Goal: Task Accomplishment & Management: Complete application form

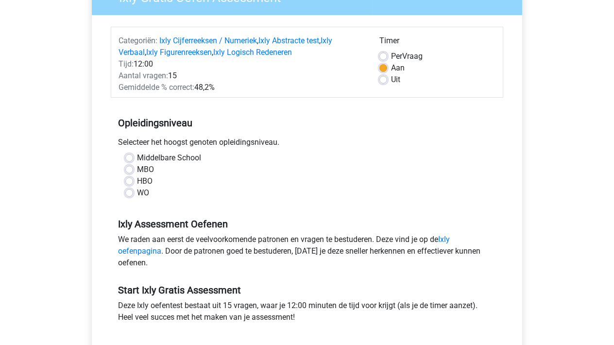
scroll to position [97, 0]
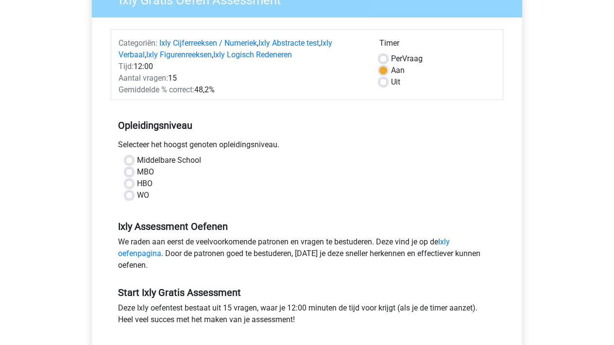
click at [137, 171] on label "MBO" at bounding box center [145, 172] width 17 height 12
click at [131, 171] on input "MBO" at bounding box center [129, 171] width 8 height 10
radio input "true"
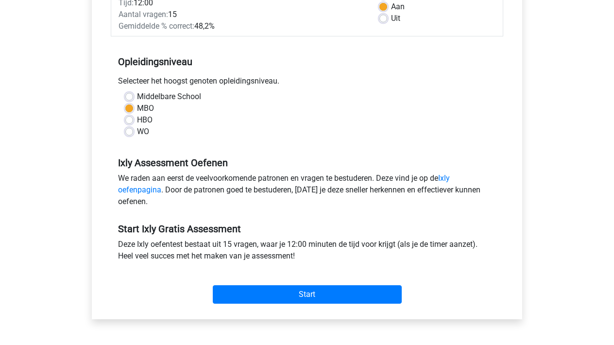
scroll to position [178, 0]
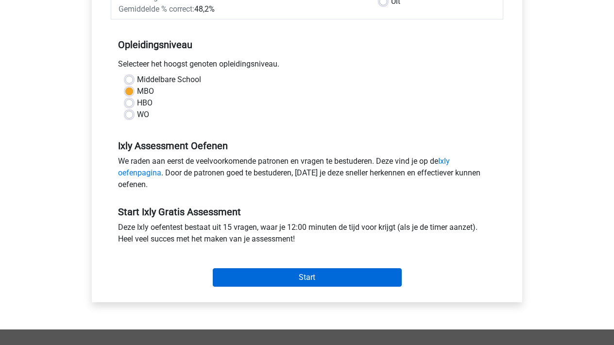
click at [311, 278] on input "Start" at bounding box center [307, 277] width 189 height 18
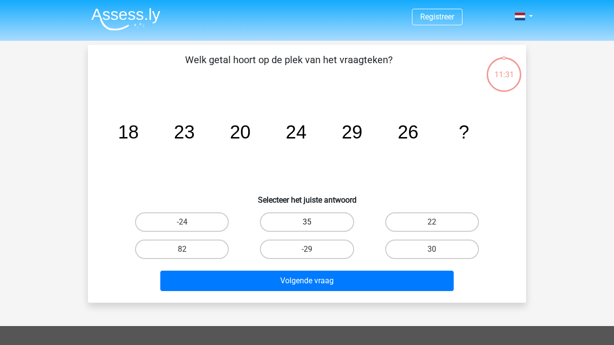
click at [320, 221] on label "35" at bounding box center [307, 221] width 94 height 19
click at [313, 222] on input "35" at bounding box center [310, 225] width 6 height 6
radio input "true"
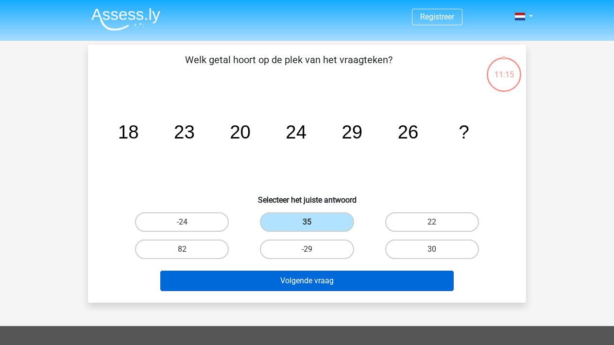
click at [313, 282] on button "Volgende vraag" at bounding box center [307, 280] width 294 height 20
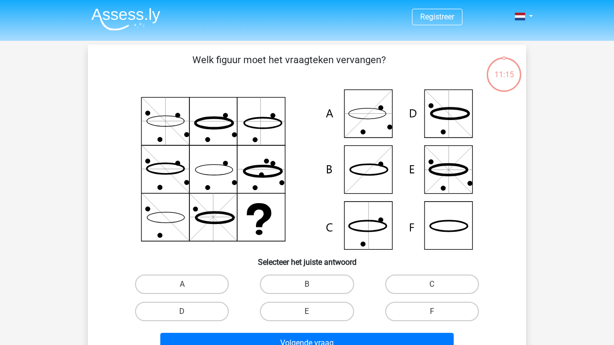
scroll to position [45, 0]
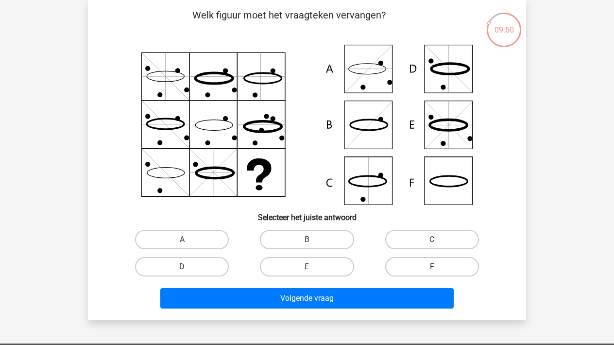
click at [445, 270] on label "F" at bounding box center [432, 266] width 94 height 19
click at [438, 270] on input "F" at bounding box center [435, 270] width 6 height 6
radio input "true"
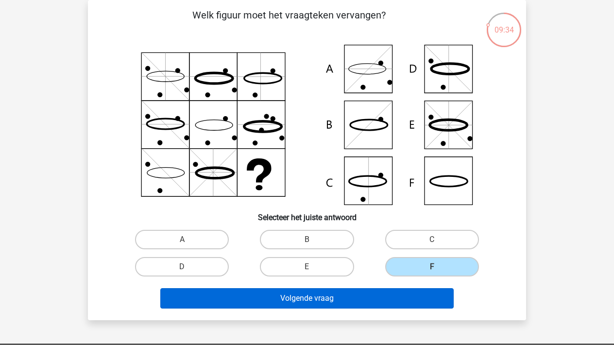
click at [341, 302] on button "Volgende vraag" at bounding box center [307, 298] width 294 height 20
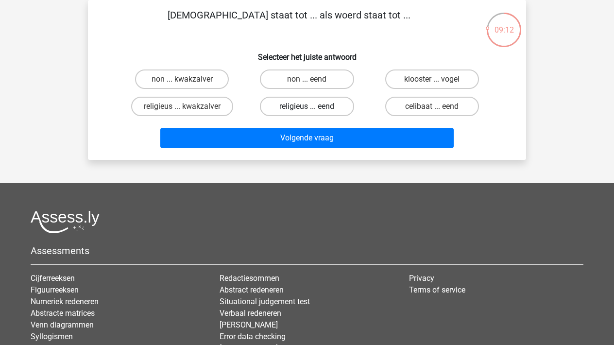
click at [312, 104] on label "religieus ... eend" at bounding box center [307, 106] width 94 height 19
click at [312, 106] on input "religieus ... eend" at bounding box center [310, 109] width 6 height 6
radio input "true"
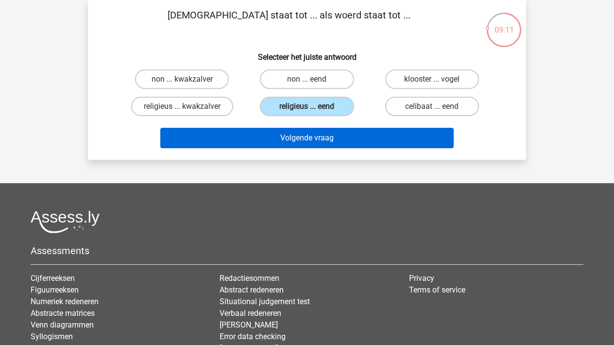
click at [316, 136] on button "Volgende vraag" at bounding box center [307, 138] width 294 height 20
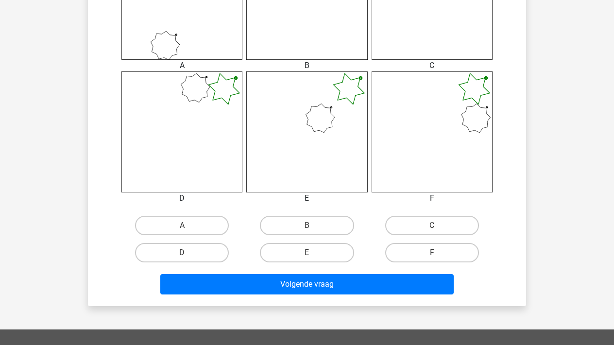
scroll to position [337, 0]
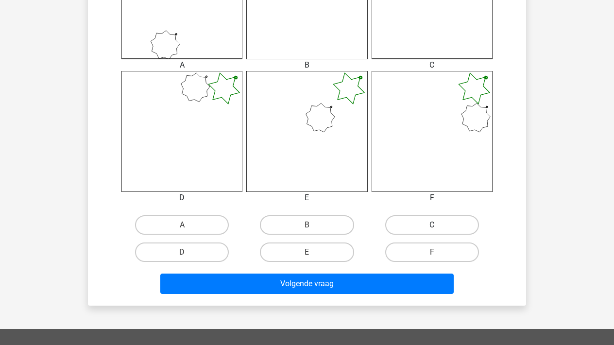
click at [419, 224] on label "C" at bounding box center [432, 224] width 94 height 19
click at [432, 225] on input "C" at bounding box center [435, 228] width 6 height 6
radio input "true"
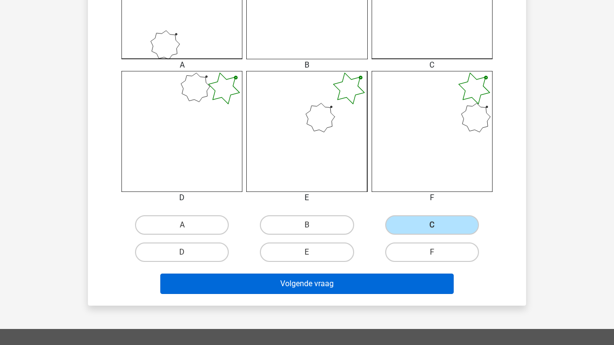
click at [315, 281] on button "Volgende vraag" at bounding box center [307, 283] width 294 height 20
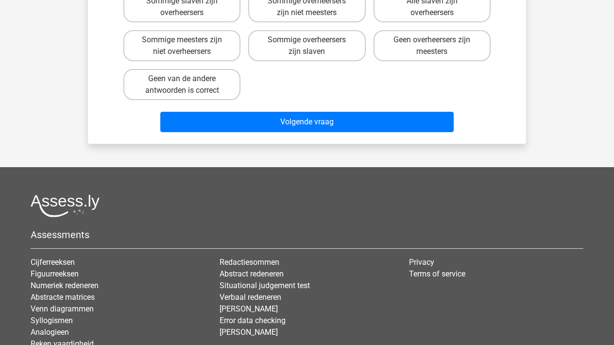
scroll to position [45, 0]
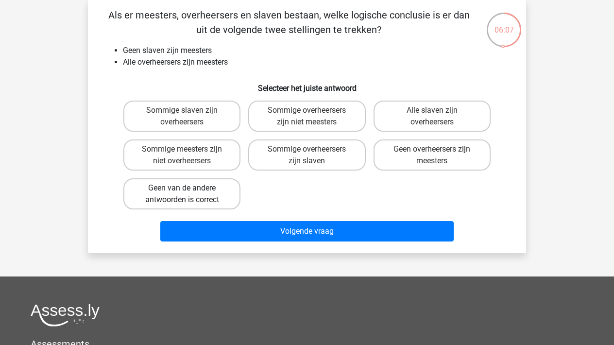
click at [216, 191] on label "Geen van de andere antwoorden is correct" at bounding box center [181, 193] width 117 height 31
click at [188, 191] on input "Geen van de andere antwoorden is correct" at bounding box center [185, 191] width 6 height 6
radio input "true"
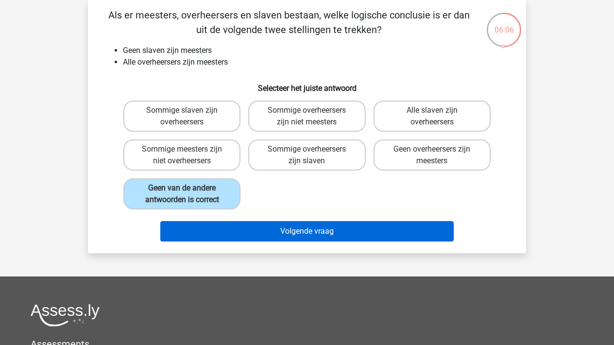
click at [304, 233] on button "Volgende vraag" at bounding box center [307, 231] width 294 height 20
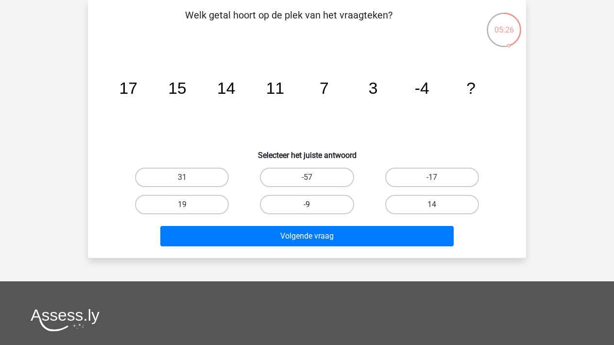
click at [314, 205] on label "-9" at bounding box center [307, 204] width 94 height 19
click at [313, 205] on input "-9" at bounding box center [310, 207] width 6 height 6
radio input "true"
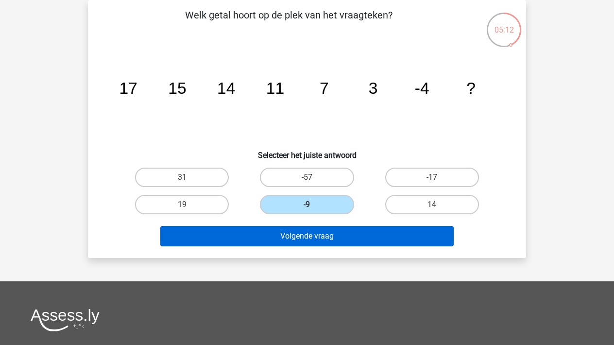
click at [320, 235] on button "Volgende vraag" at bounding box center [307, 236] width 294 height 20
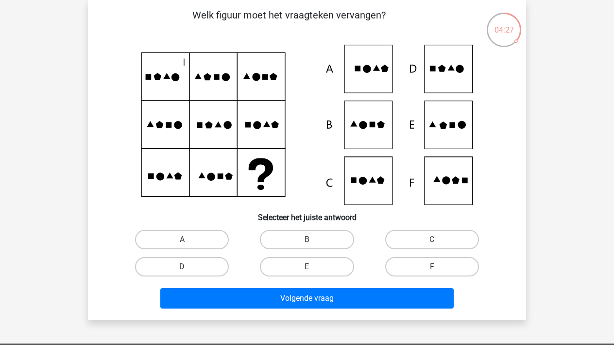
click at [456, 124] on icon at bounding box center [306, 125] width 391 height 160
click at [330, 264] on label "E" at bounding box center [307, 266] width 94 height 19
click at [313, 267] on input "E" at bounding box center [310, 270] width 6 height 6
radio input "true"
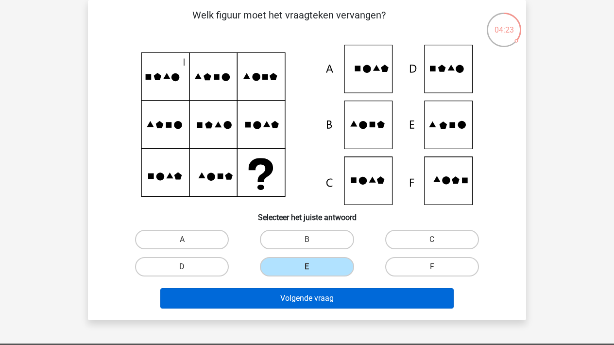
click at [324, 299] on button "Volgende vraag" at bounding box center [307, 298] width 294 height 20
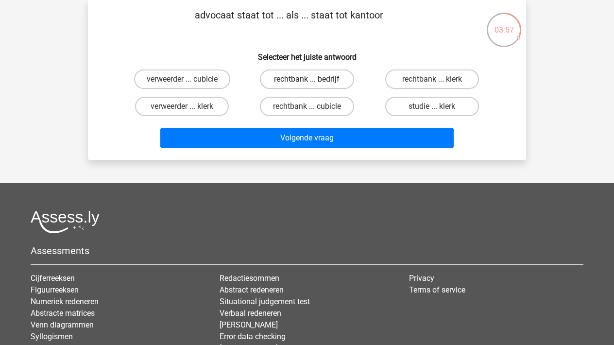
click at [307, 78] on label "rechtbank ... bedrijf" at bounding box center [307, 78] width 94 height 19
click at [307, 79] on input "rechtbank ... bedrijf" at bounding box center [310, 82] width 6 height 6
radio input "true"
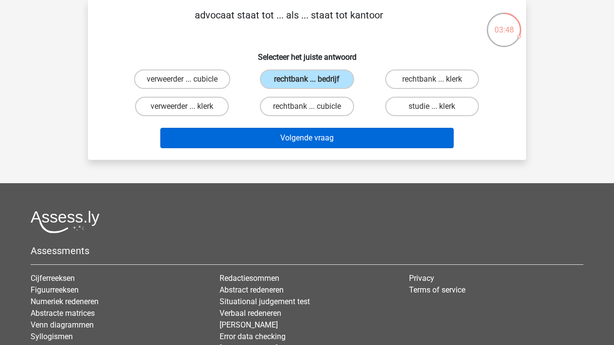
click at [308, 138] on button "Volgende vraag" at bounding box center [307, 138] width 294 height 20
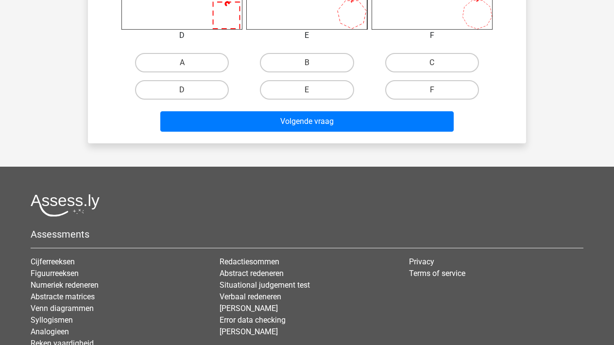
scroll to position [499, 0]
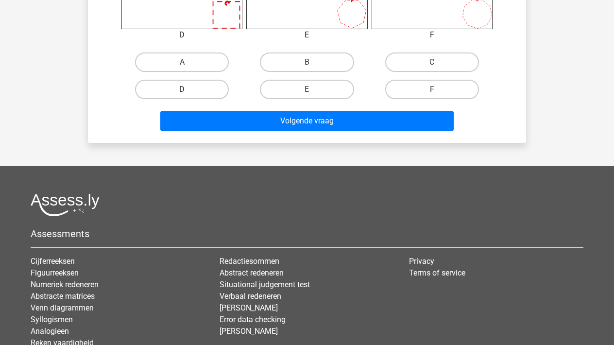
click at [199, 88] on label "D" at bounding box center [182, 89] width 94 height 19
click at [188, 89] on input "D" at bounding box center [185, 92] width 6 height 6
radio input "true"
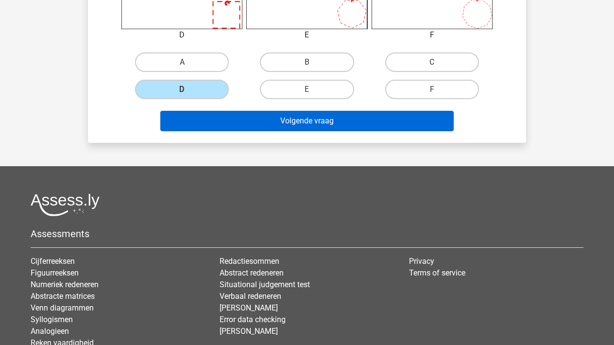
click at [295, 118] on button "Volgende vraag" at bounding box center [307, 121] width 294 height 20
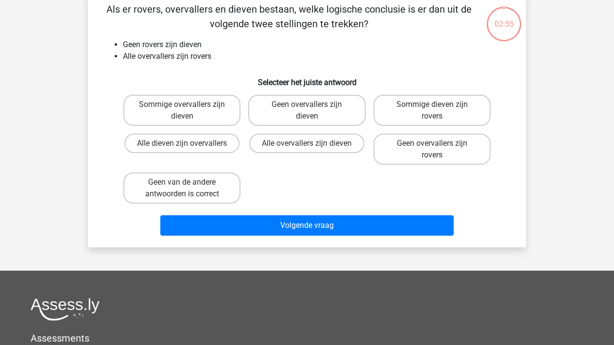
scroll to position [45, 0]
